Goal: Transaction & Acquisition: Purchase product/service

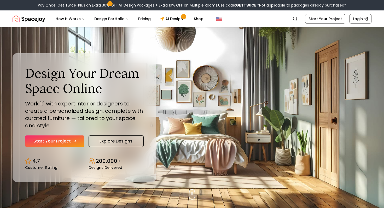
click at [55, 141] on link "Start Your Project" at bounding box center [54, 140] width 59 height 11
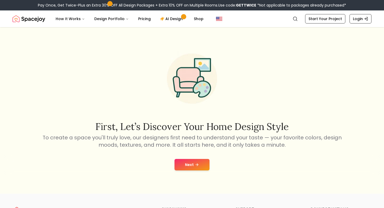
click at [200, 165] on button "Next" at bounding box center [191, 164] width 35 height 11
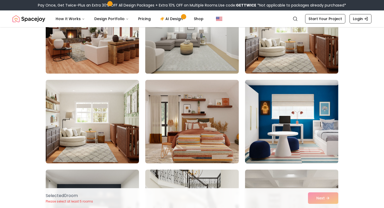
scroll to position [81, 0]
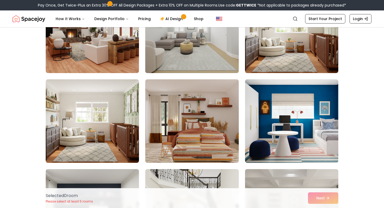
click at [211, 51] on img at bounding box center [192, 31] width 98 height 88
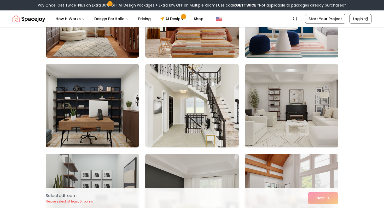
scroll to position [191, 0]
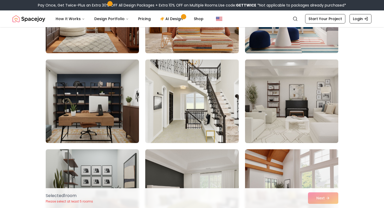
click at [272, 89] on img at bounding box center [291, 101] width 98 height 88
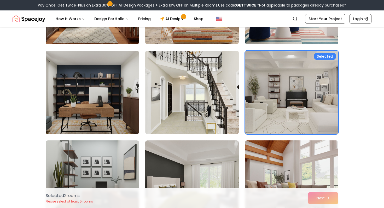
click at [222, 101] on img at bounding box center [192, 93] width 98 height 88
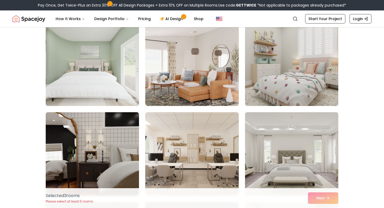
scroll to position [1001, 0]
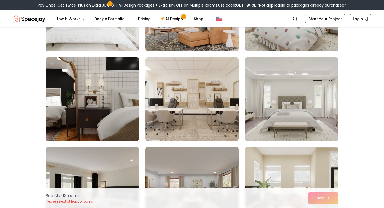
click at [107, 121] on img at bounding box center [92, 99] width 98 height 88
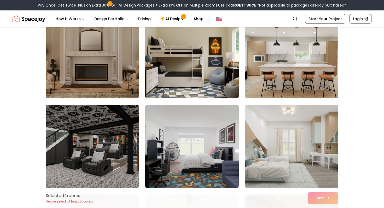
scroll to position [1219, 0]
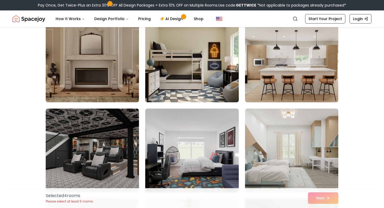
click at [326, 201] on div "Selected 4 room s Please select at least 5 rooms Next" at bounding box center [191, 198] width 301 height 20
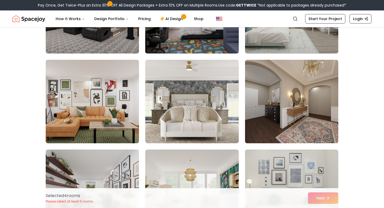
scroll to position [1318, 0]
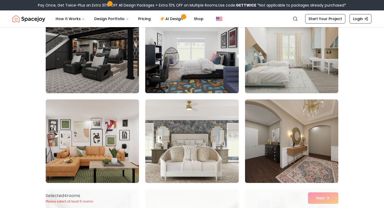
click at [170, 75] on img at bounding box center [192, 52] width 98 height 88
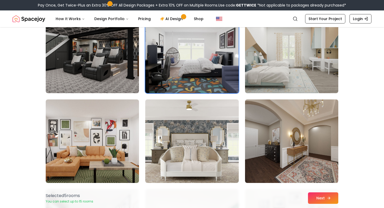
click at [317, 195] on button "Next" at bounding box center [323, 197] width 30 height 11
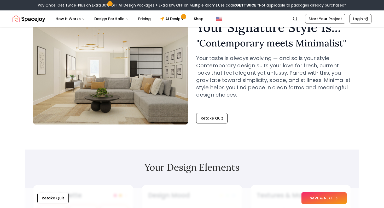
scroll to position [30, 0]
click at [324, 200] on button "SAVE & NEXT" at bounding box center [323, 197] width 45 height 11
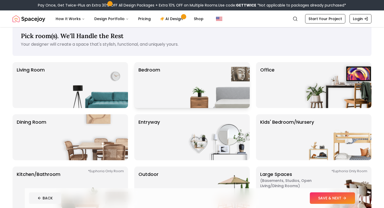
click at [194, 84] on img at bounding box center [216, 85] width 67 height 46
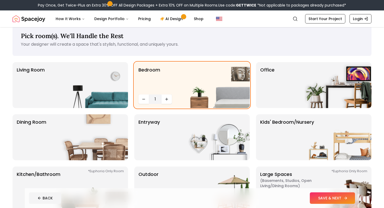
click at [320, 197] on button "SAVE & NEXT" at bounding box center [331, 197] width 45 height 11
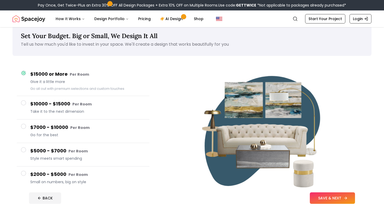
click at [325, 199] on button "SAVE & NEXT" at bounding box center [331, 197] width 45 height 11
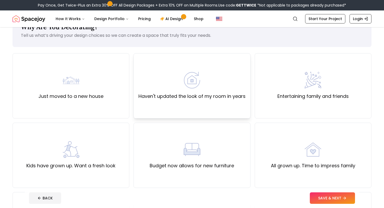
scroll to position [19, 0]
click at [111, 164] on label "Kids have grown up. Want a fresh look" at bounding box center [70, 165] width 89 height 7
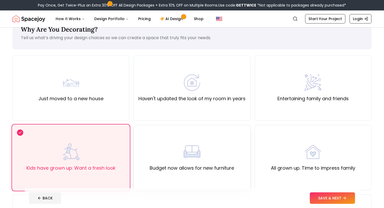
scroll to position [12, 0]
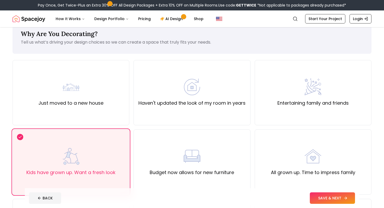
click at [323, 196] on button "SAVE & NEXT" at bounding box center [331, 197] width 45 height 11
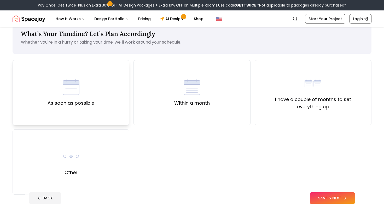
click at [81, 97] on div "As soon as possible" at bounding box center [70, 93] width 47 height 28
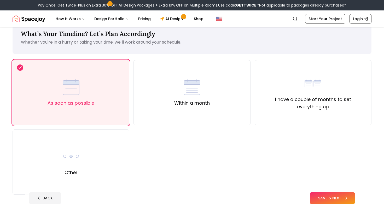
click at [348, 195] on button "SAVE & NEXT" at bounding box center [331, 197] width 45 height 11
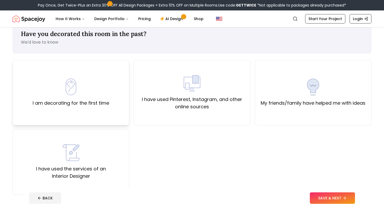
click at [81, 83] on div "I am decorating for the first time" at bounding box center [71, 93] width 76 height 28
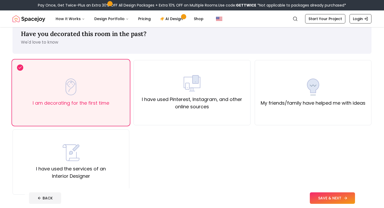
click at [342, 198] on button "SAVE & NEXT" at bounding box center [331, 197] width 45 height 11
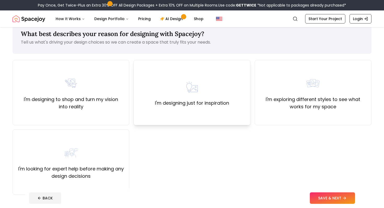
click at [224, 108] on div "I'm designing just for inspiration" at bounding box center [191, 92] width 117 height 65
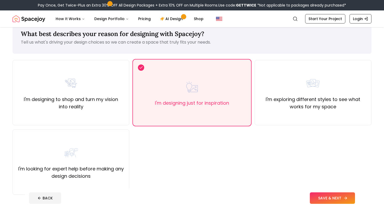
click at [341, 201] on button "SAVE & NEXT" at bounding box center [331, 197] width 45 height 11
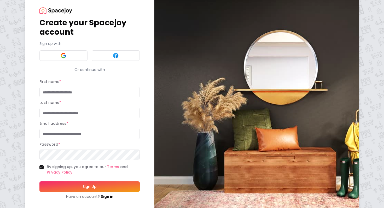
click at [99, 187] on button "Sign Up" at bounding box center [89, 186] width 100 height 10
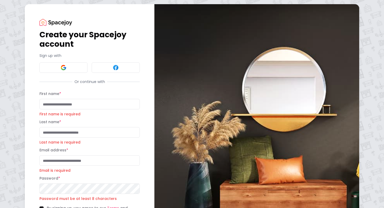
click at [77, 104] on input "First name *" at bounding box center [89, 104] width 100 height 10
type input "*****"
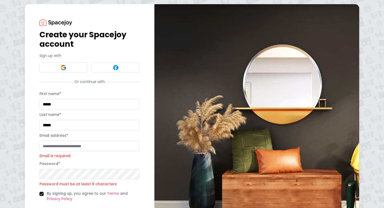
click at [69, 147] on input "Email address *" at bounding box center [89, 146] width 100 height 10
type input "*"
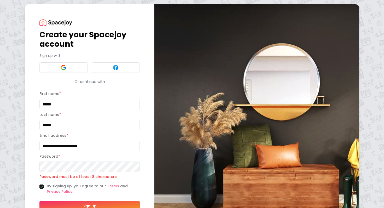
click at [65, 147] on input "**********" at bounding box center [89, 146] width 100 height 10
type input "**********"
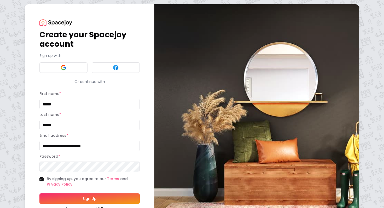
click at [39, 193] on button "Sign Up" at bounding box center [89, 198] width 100 height 10
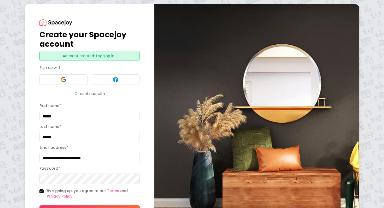
scroll to position [17, 0]
